Goal: Obtain resource: Obtain resource

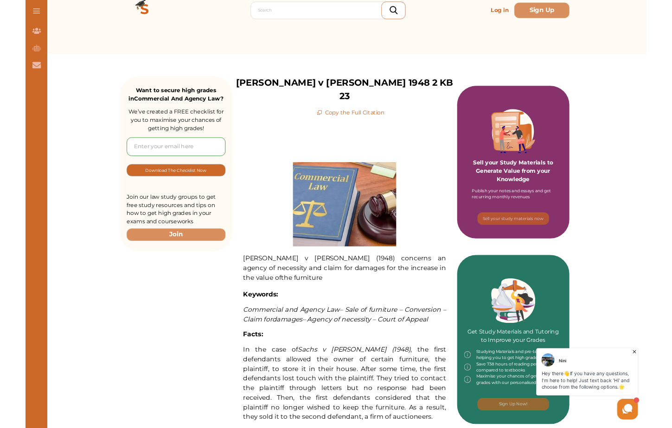
scroll to position [82, 0]
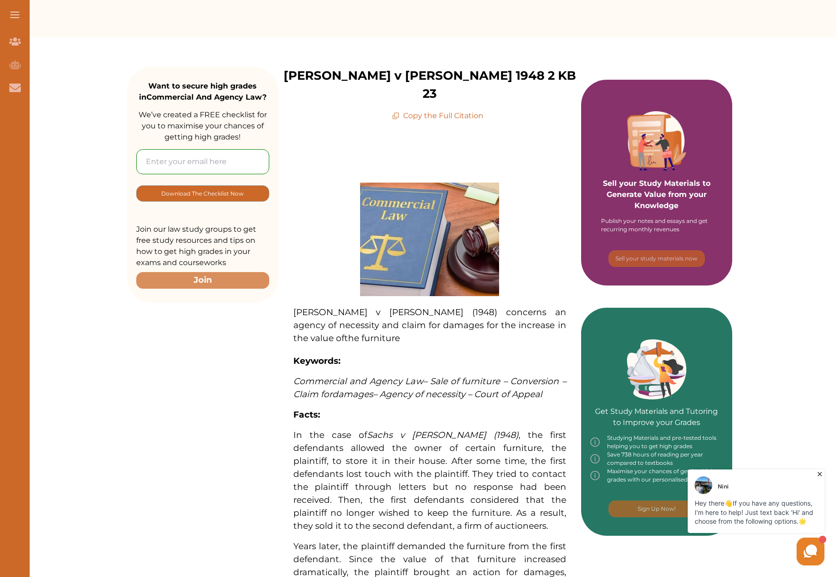
click at [461, 110] on p "Copy the Full Citation" at bounding box center [437, 115] width 91 height 11
click at [450, 110] on p "Copy the Full Citation" at bounding box center [437, 115] width 91 height 11
drag, startPoint x: 365, startPoint y: 76, endPoint x: 386, endPoint y: 76, distance: 20.4
click at [386, 76] on p "[PERSON_NAME] v [PERSON_NAME] 1948 2 KB 23" at bounding box center [430, 85] width 303 height 36
copy p "hs"
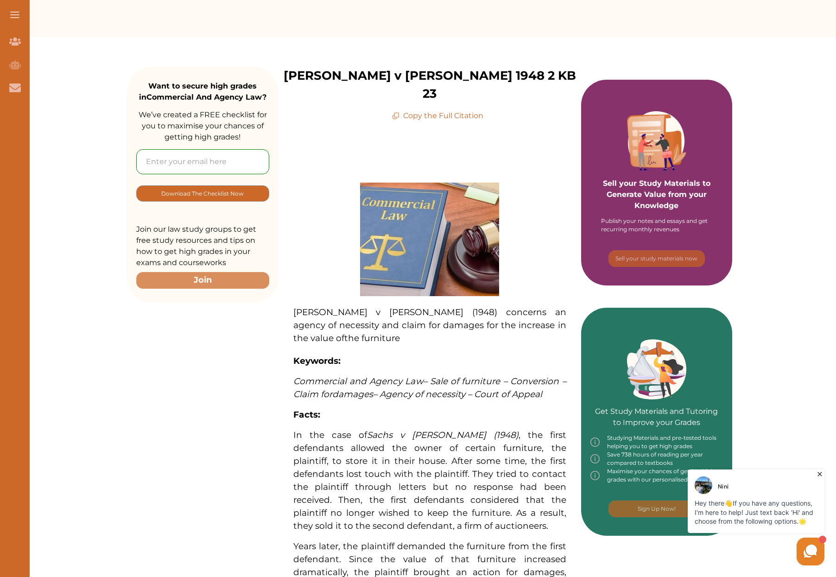
click at [420, 110] on p "Copy the Full Citation" at bounding box center [437, 115] width 91 height 11
